Goal: Navigation & Orientation: Find specific page/section

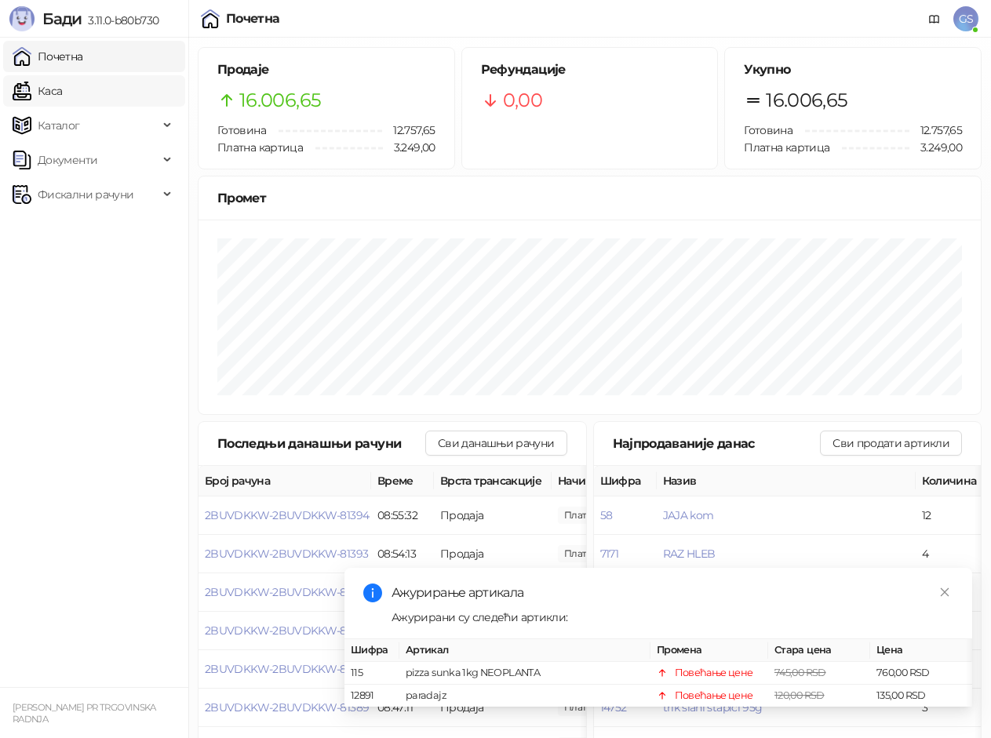
click at [62, 89] on link "Каса" at bounding box center [37, 90] width 49 height 31
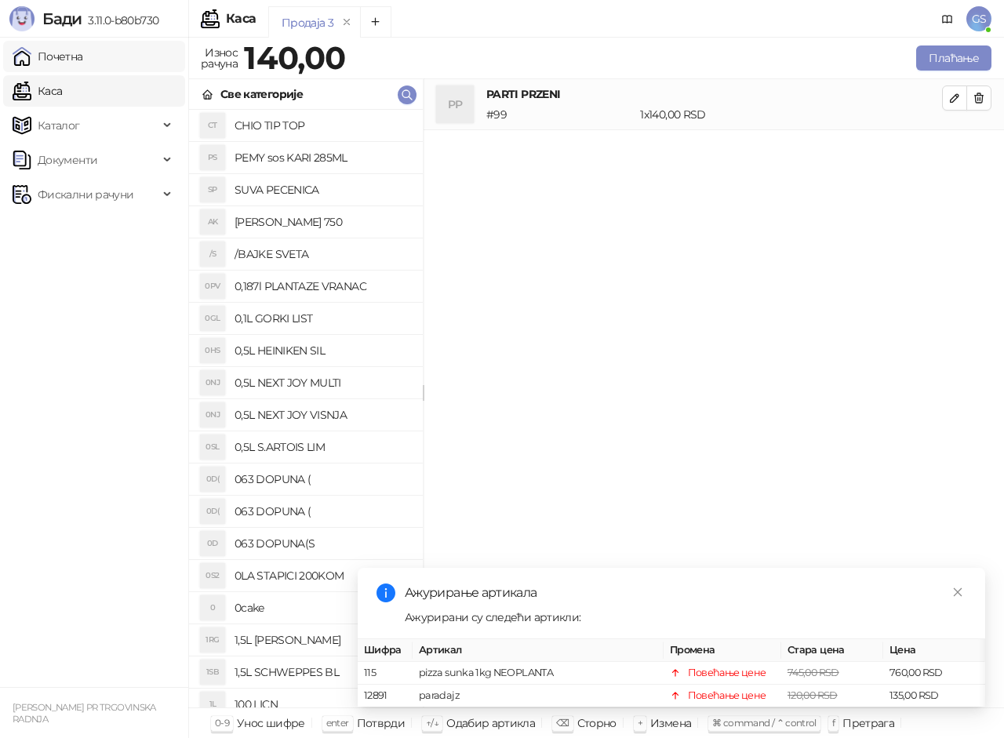
click at [83, 51] on link "Почетна" at bounding box center [48, 56] width 71 height 31
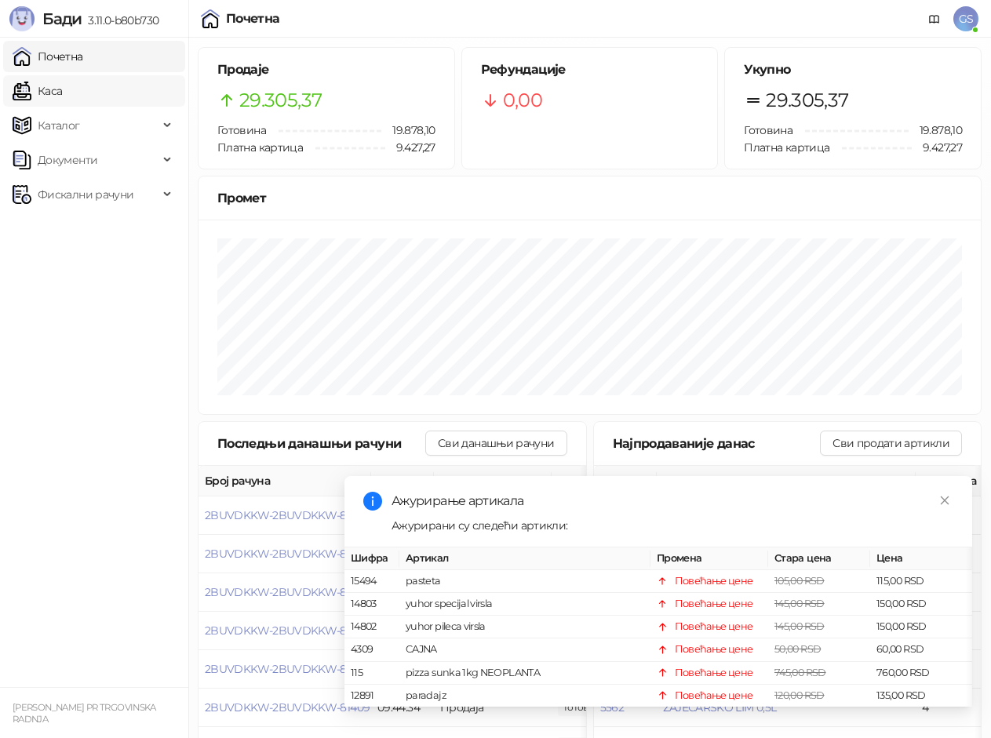
click at [62, 92] on link "Каса" at bounding box center [37, 90] width 49 height 31
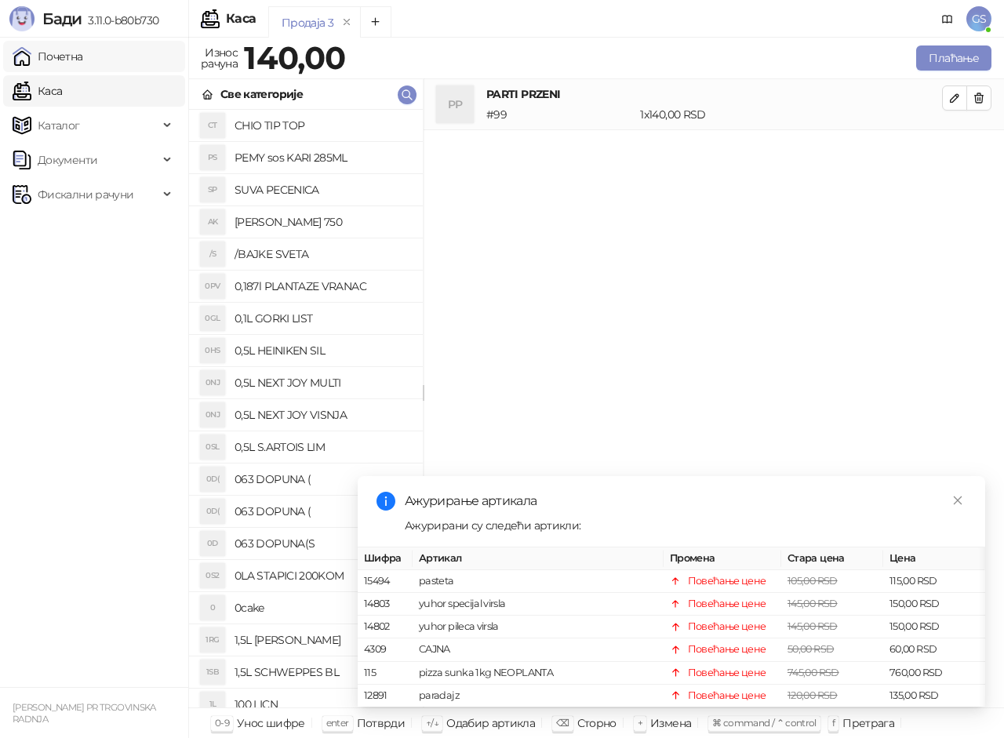
click at [82, 55] on link "Почетна" at bounding box center [48, 56] width 71 height 31
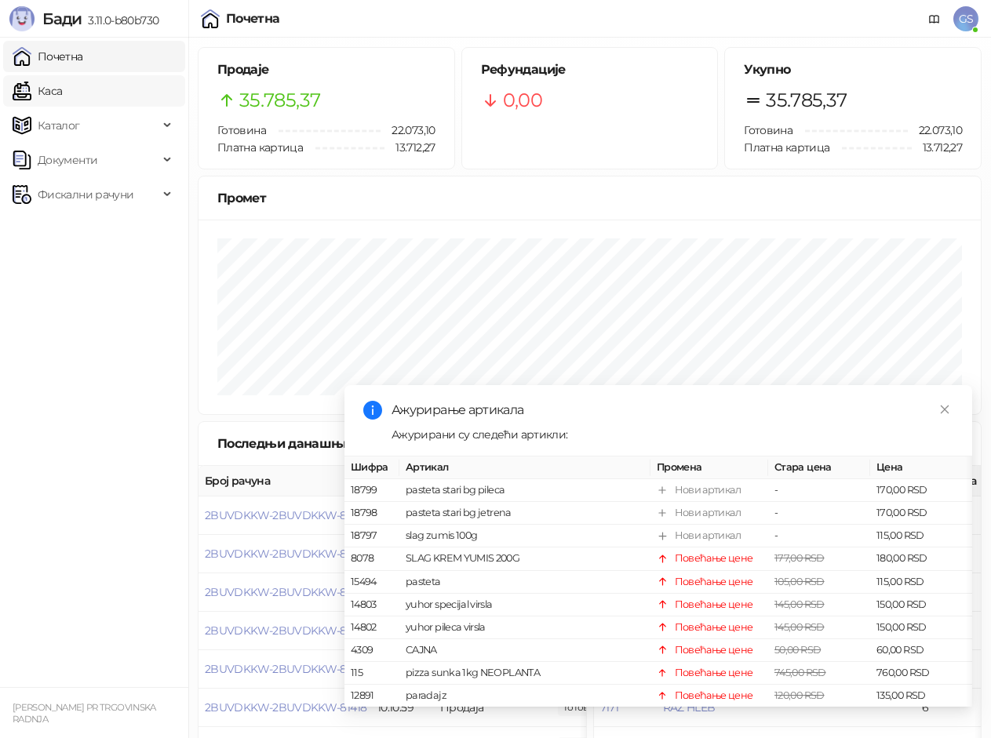
click at [62, 89] on link "Каса" at bounding box center [37, 90] width 49 height 31
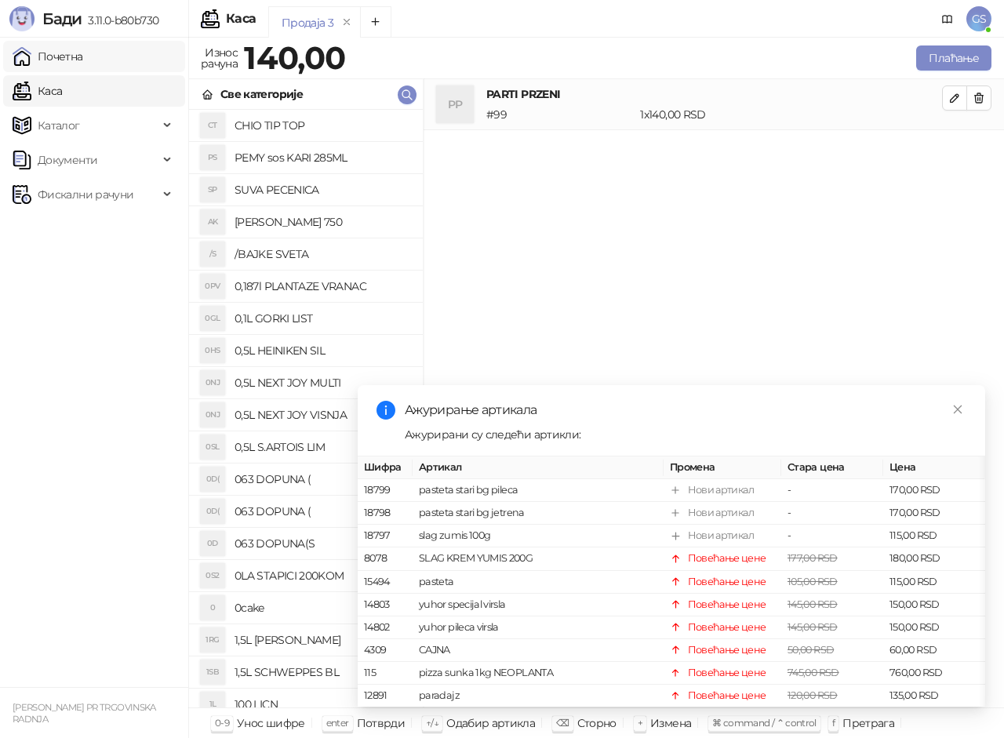
click at [83, 58] on link "Почетна" at bounding box center [48, 56] width 71 height 31
